Goal: Task Accomplishment & Management: Use online tool/utility

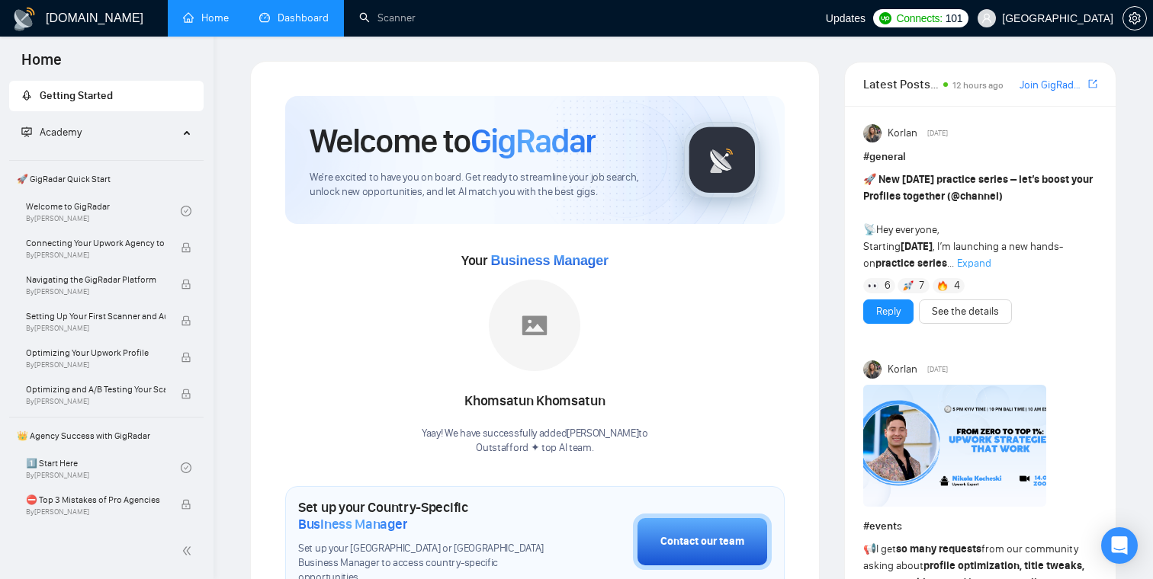
click at [308, 20] on link "Dashboard" at bounding box center [293, 17] width 69 height 13
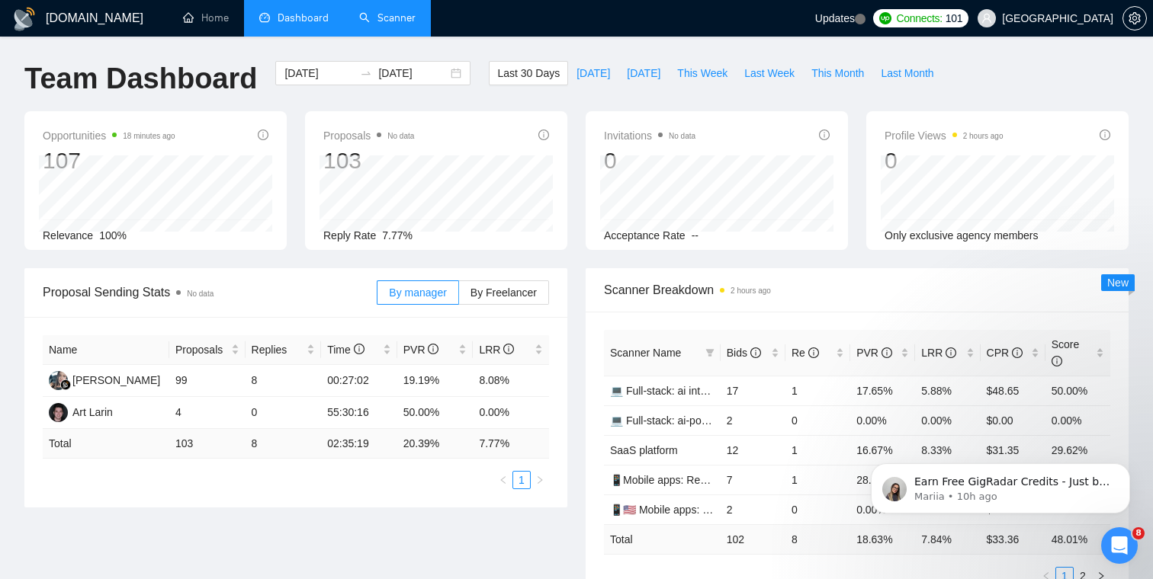
click at [396, 21] on link "Scanner" at bounding box center [387, 17] width 56 height 13
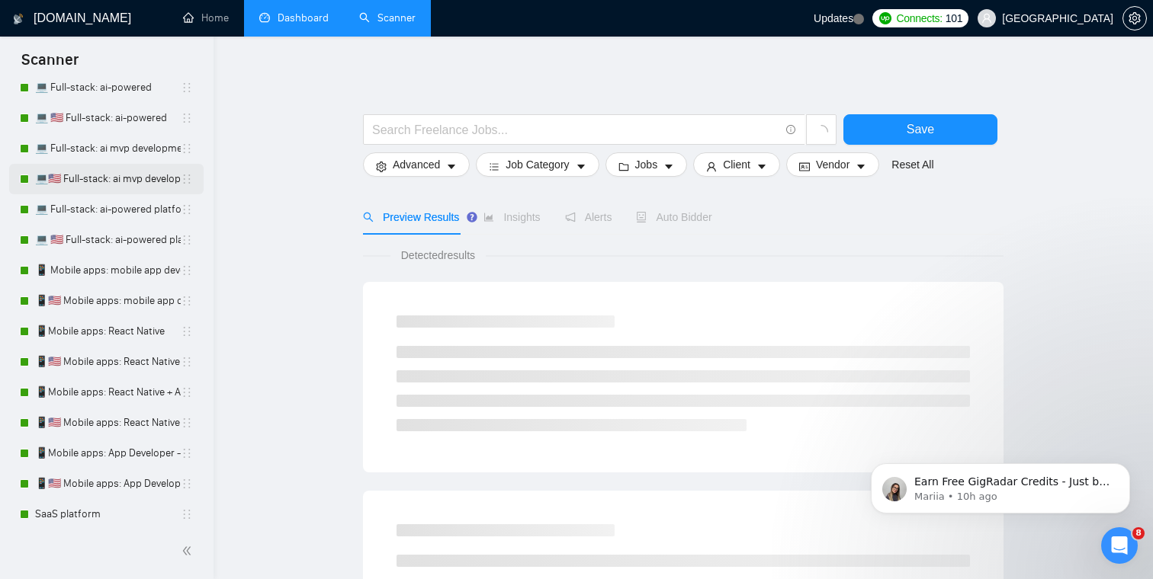
scroll to position [167, 0]
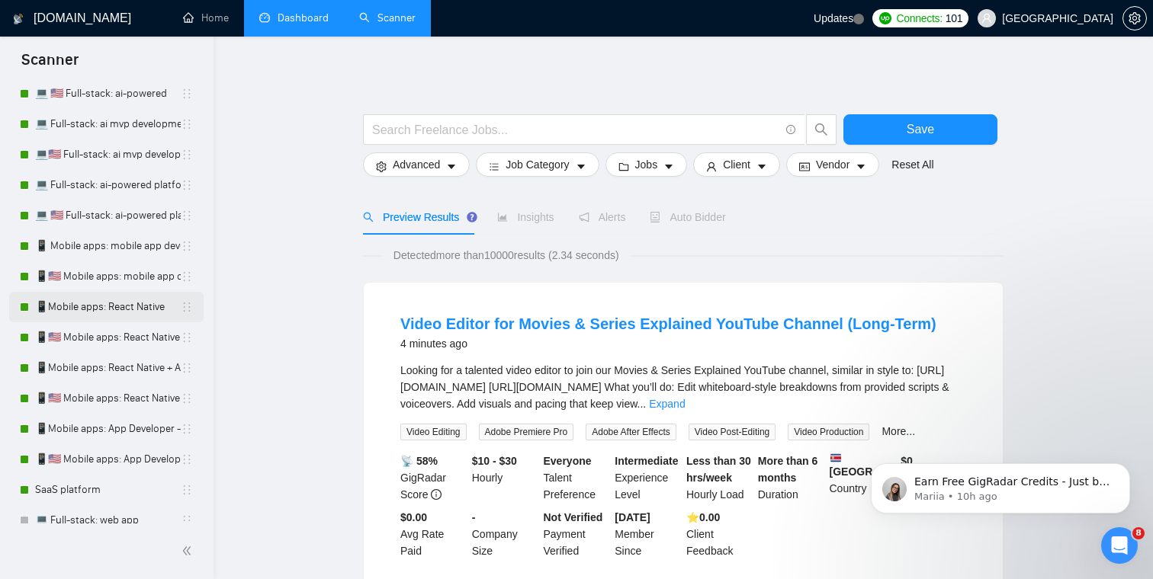
click at [120, 312] on link "📱Mobile apps: React Native" at bounding box center [108, 307] width 146 height 30
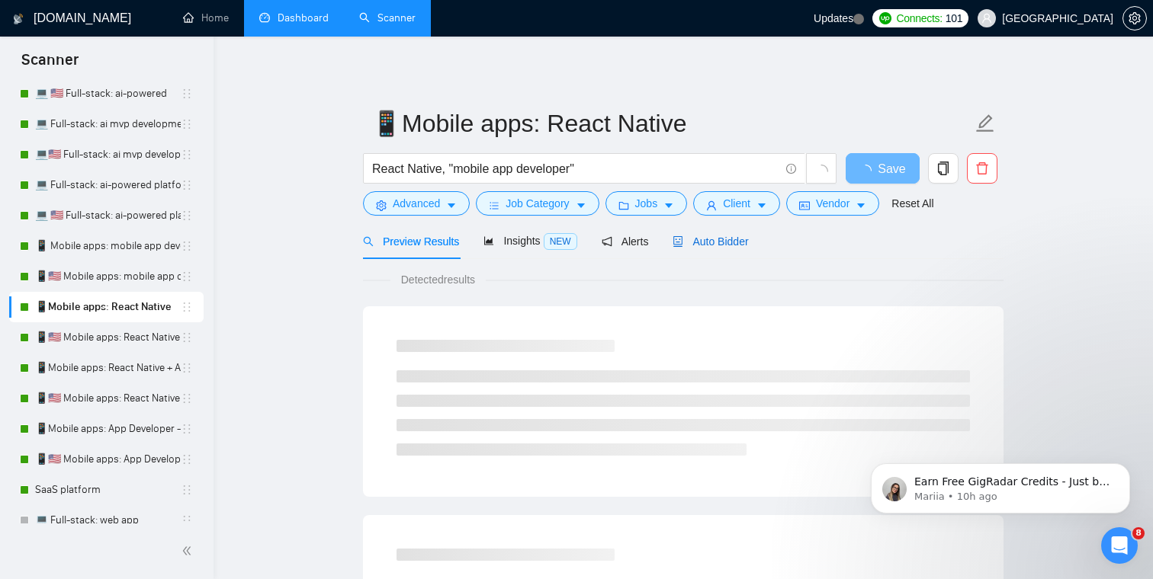
click at [733, 245] on span "Auto Bidder" at bounding box center [709, 242] width 75 height 12
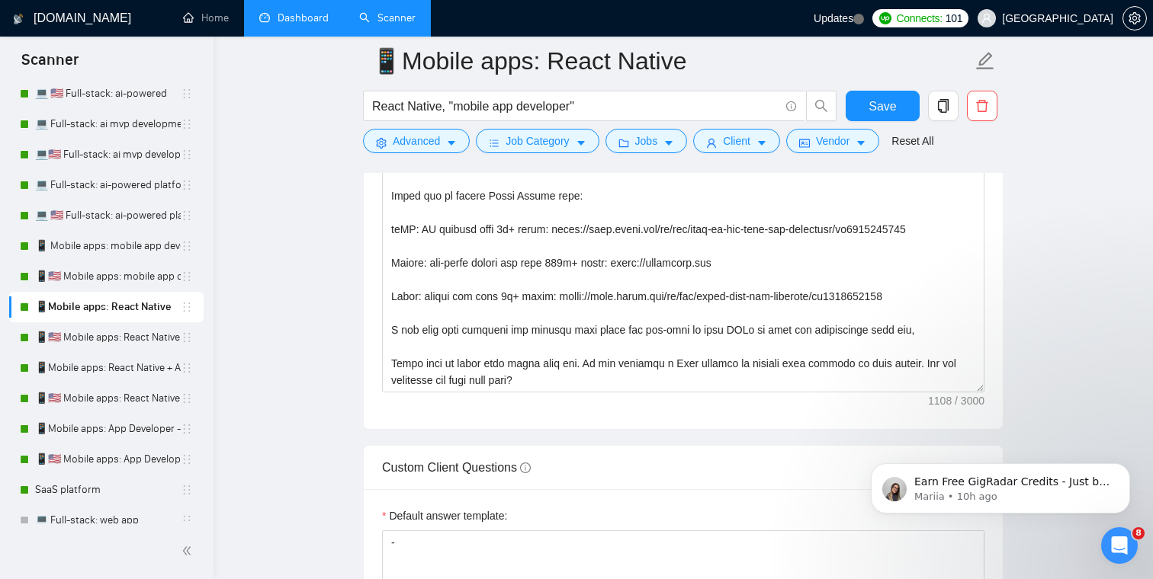
scroll to position [1981, 0]
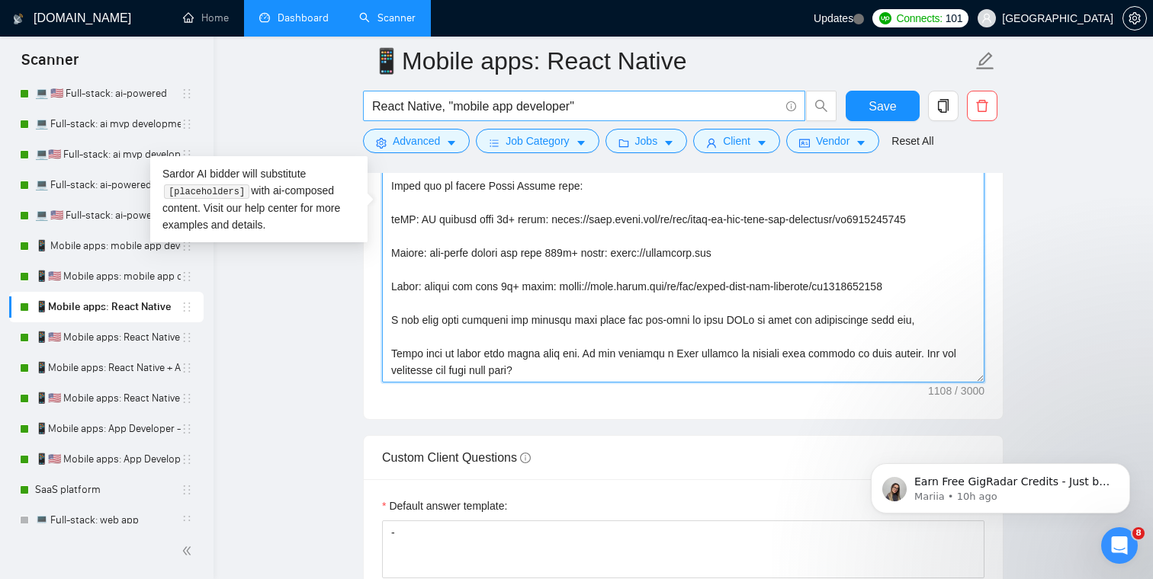
drag, startPoint x: 562, startPoint y: 367, endPoint x: 404, endPoint y: 120, distance: 293.1
click at [403, 120] on div "📱Mobile apps: React Native React Native, "mobile app developer" Save Advanced J…" at bounding box center [683, 427] width 640 height 4694
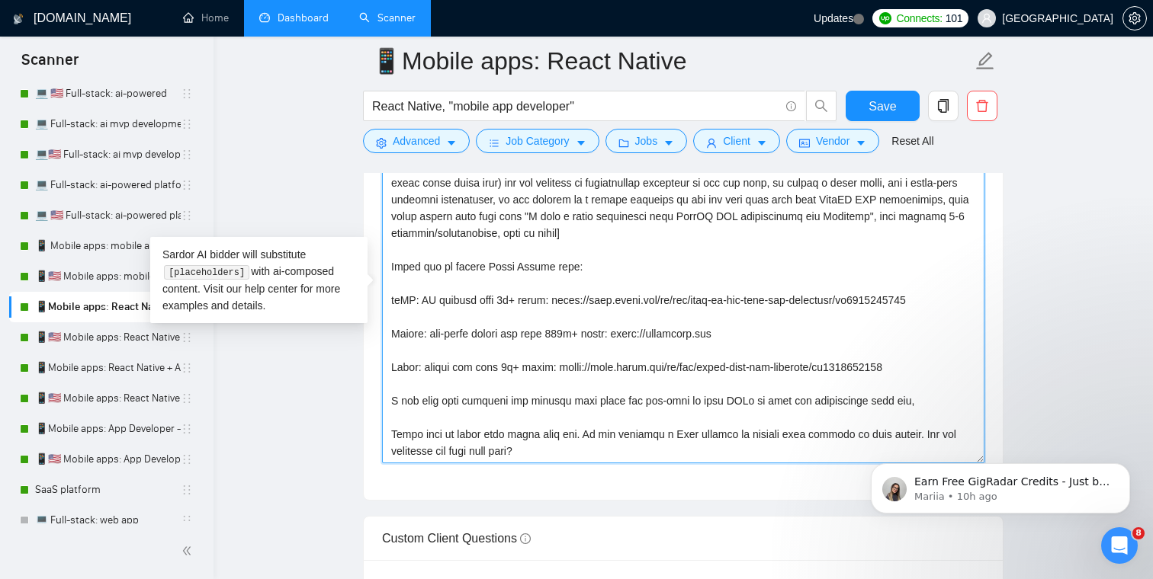
scroll to position [1833, 0]
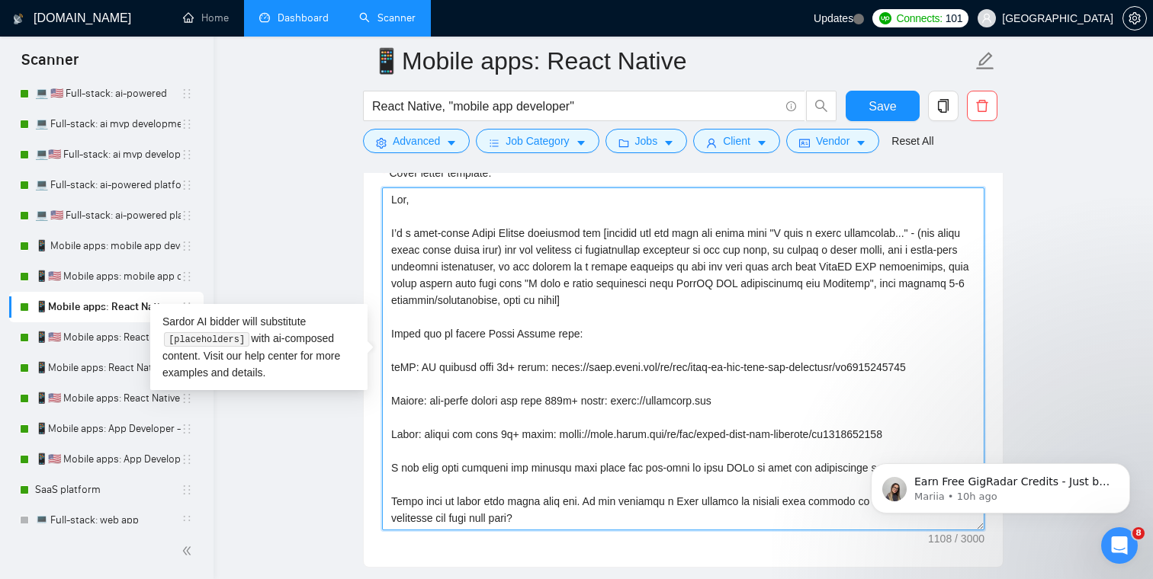
click at [419, 297] on textarea "Cover letter template:" at bounding box center [683, 359] width 602 height 343
drag, startPoint x: 390, startPoint y: 232, endPoint x: 726, endPoint y: 562, distance: 471.1
click at [726, 562] on div "Cover letter template:" at bounding box center [683, 356] width 639 height 421
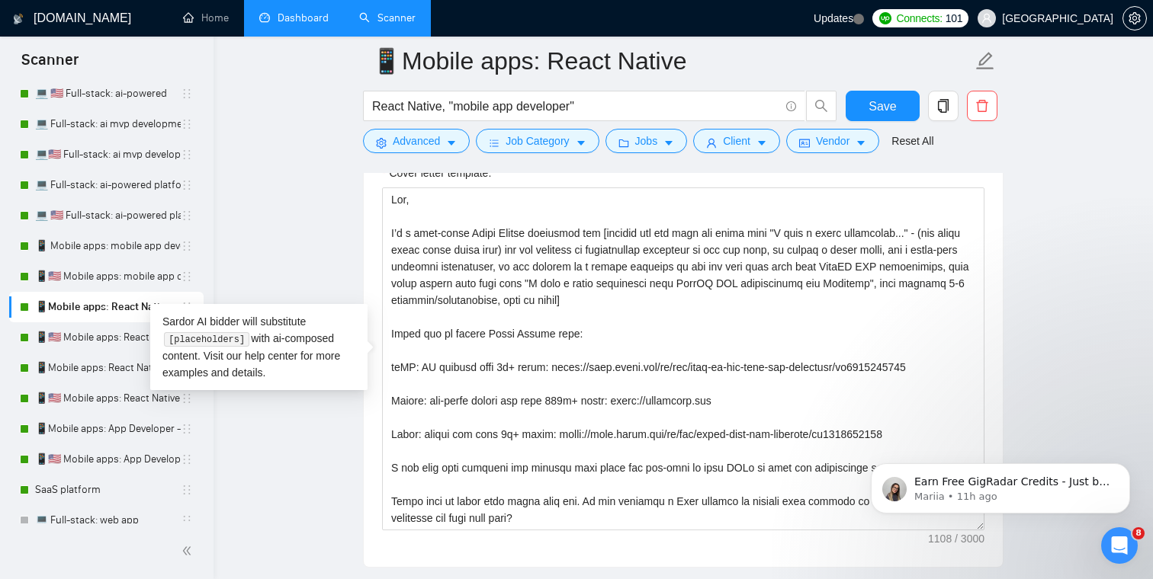
click at [327, 221] on main "📱Mobile apps: React Native React Native, "mobile app developer" Save Advanced J…" at bounding box center [683, 575] width 890 height 4694
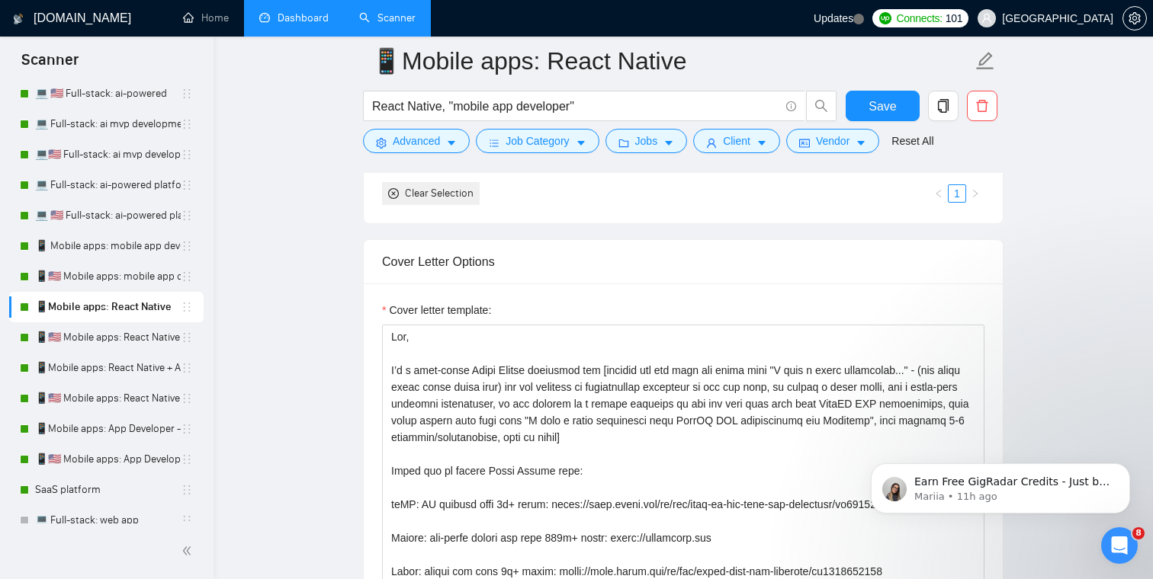
scroll to position [1676, 0]
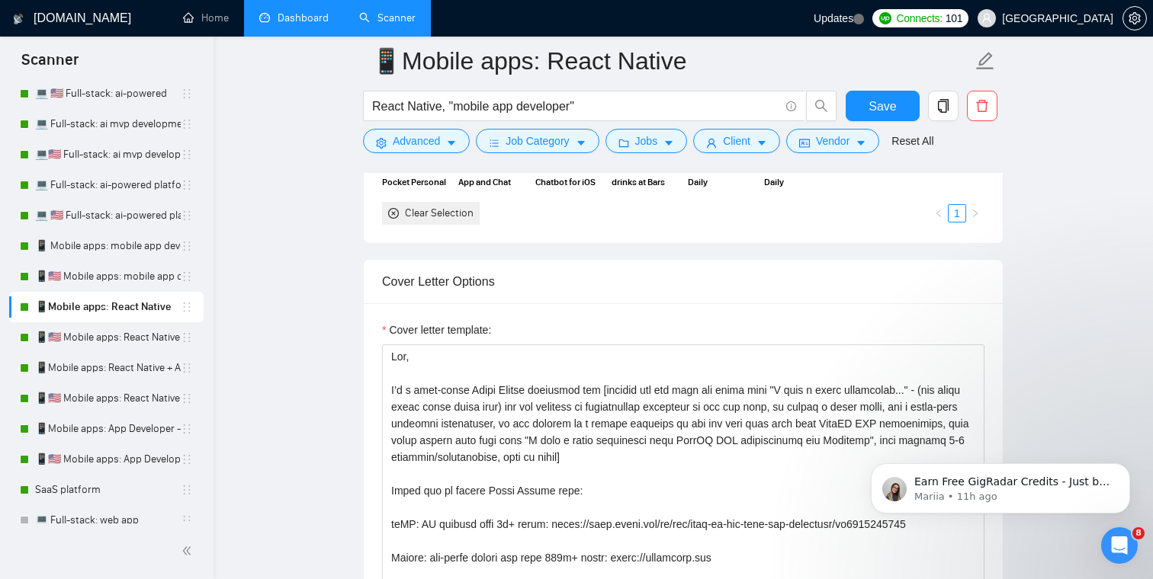
click at [56, 24] on h1 "[DOMAIN_NAME]" at bounding box center [83, 18] width 98 height 37
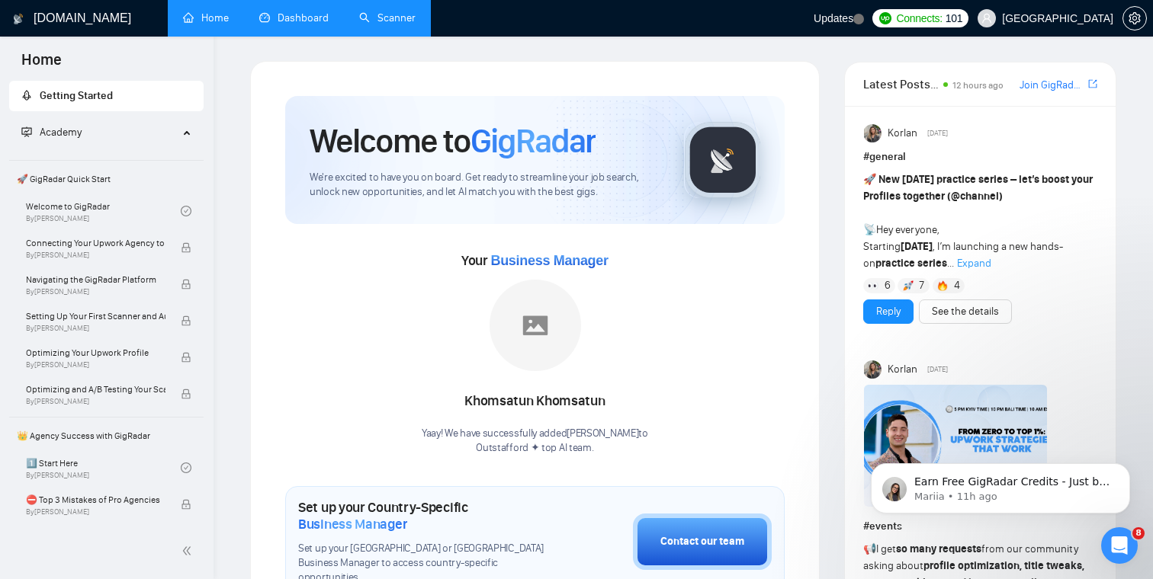
click at [393, 24] on link "Scanner" at bounding box center [387, 17] width 56 height 13
